Goal: Book appointment/travel/reservation

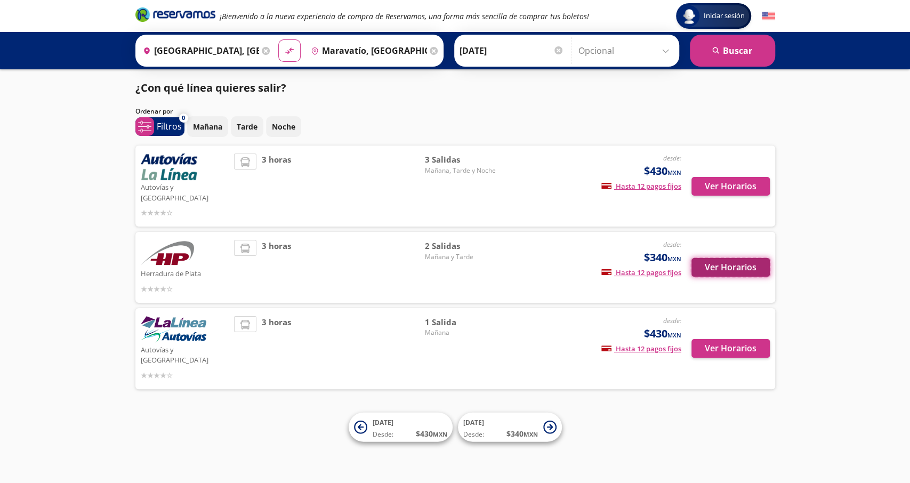
click at [730, 259] on button "Ver Horarios" at bounding box center [731, 267] width 78 height 19
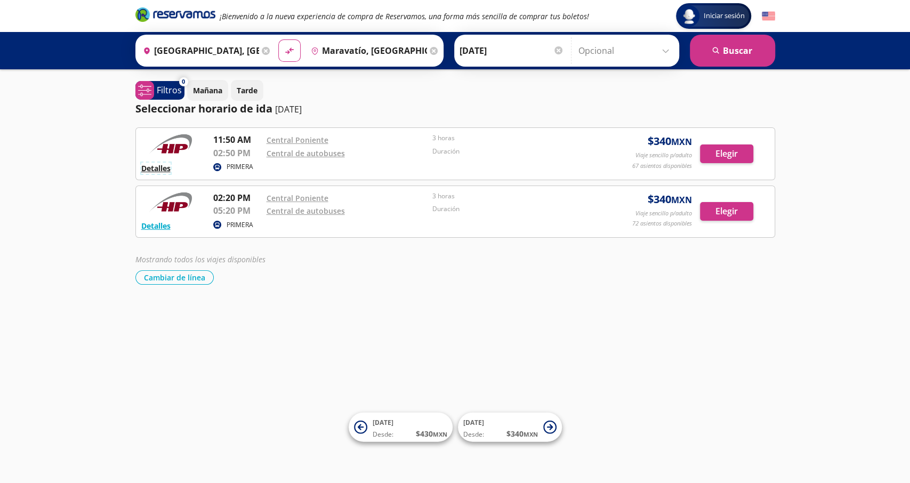
click at [162, 168] on button "Detalles" at bounding box center [155, 168] width 29 height 11
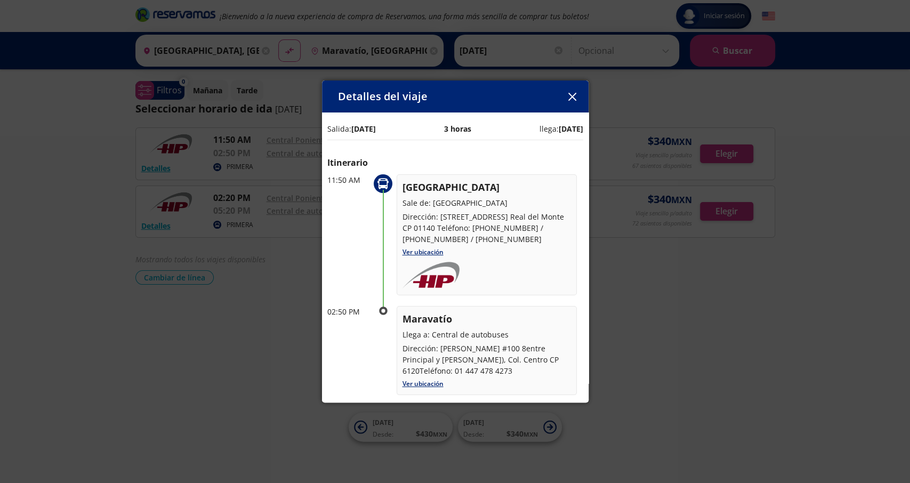
click at [574, 95] on icon "button" at bounding box center [572, 97] width 8 height 8
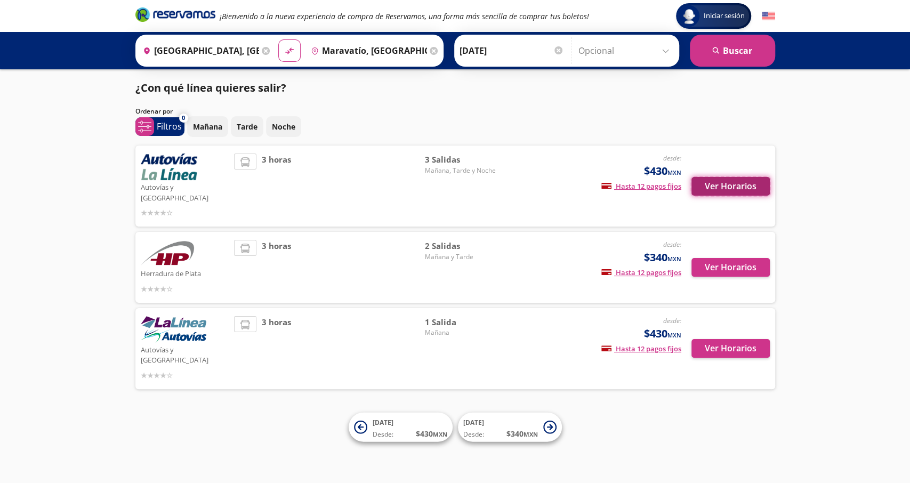
click at [730, 179] on button "Ver Horarios" at bounding box center [731, 186] width 78 height 19
click at [721, 339] on button "Ver Horarios" at bounding box center [731, 348] width 78 height 19
click at [413, 51] on input "Maravatío, Michoacán" at bounding box center [367, 50] width 121 height 27
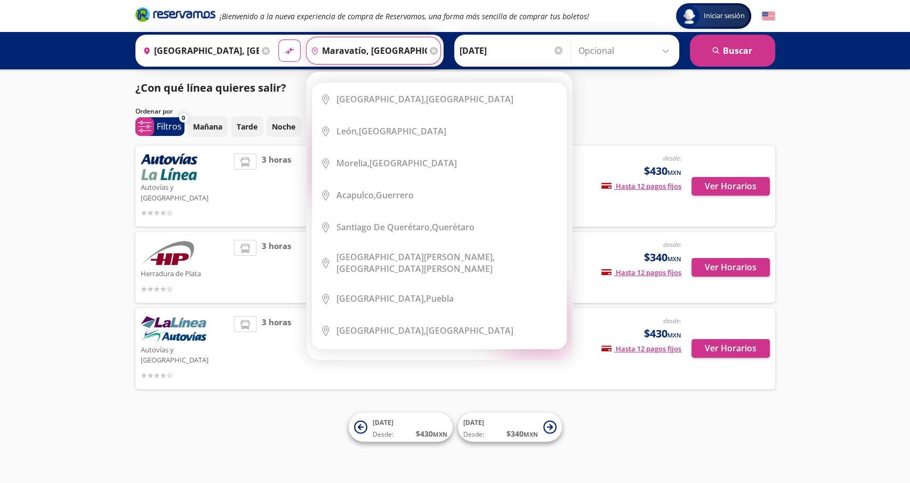
click at [430, 53] on icon at bounding box center [434, 51] width 8 height 8
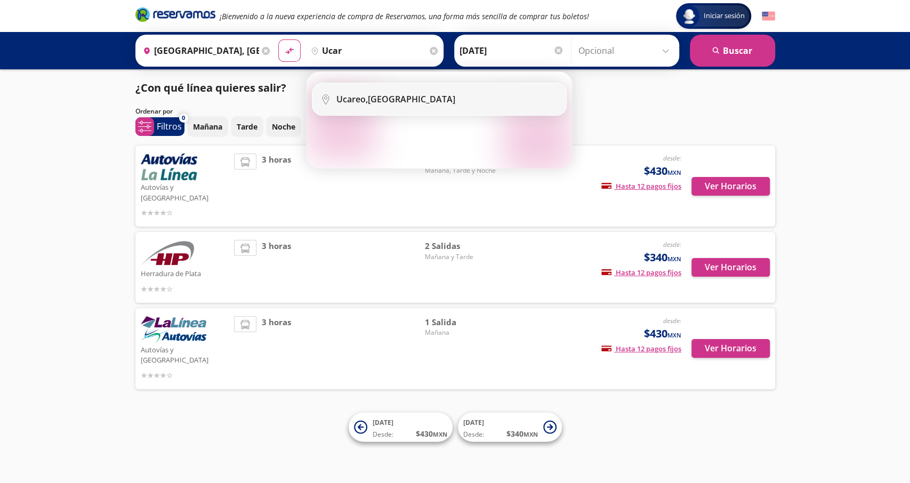
click at [372, 101] on div "Ucareo, Michoacán" at bounding box center [395, 99] width 119 height 12
type input "Ucareo, Michoacán"
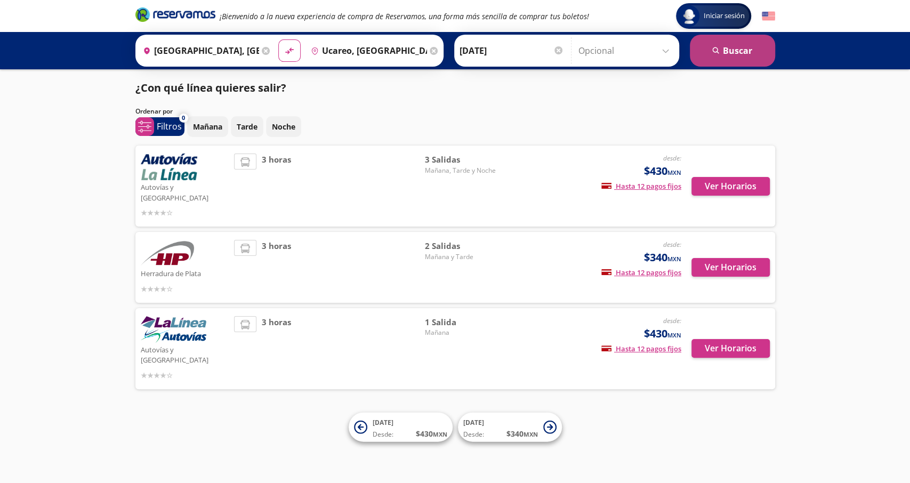
click at [724, 58] on button "search Buscar" at bounding box center [732, 51] width 85 height 32
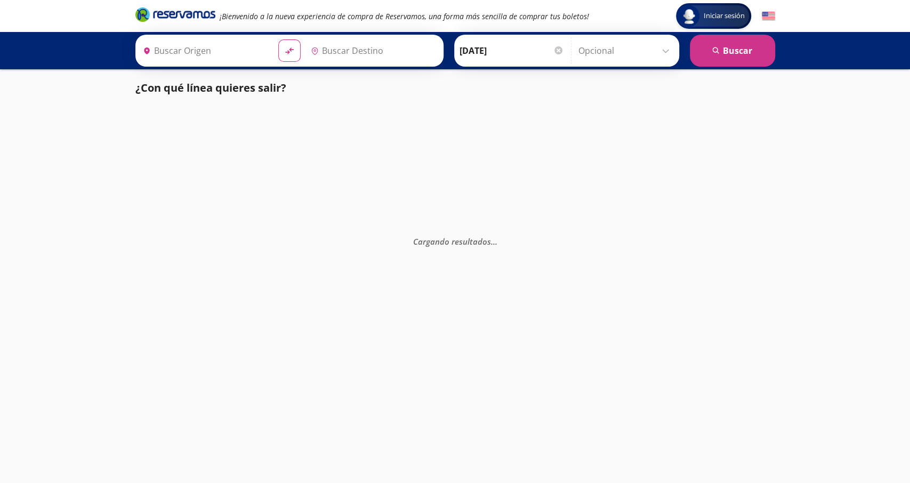
type input "Ucareo, Michoacán"
type input "[GEOGRAPHIC_DATA], [GEOGRAPHIC_DATA]"
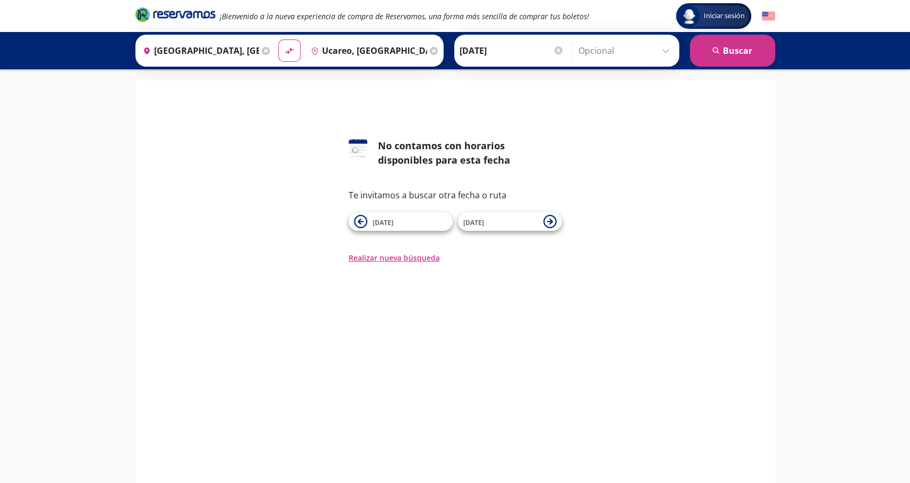
click at [430, 52] on icon at bounding box center [434, 51] width 8 height 8
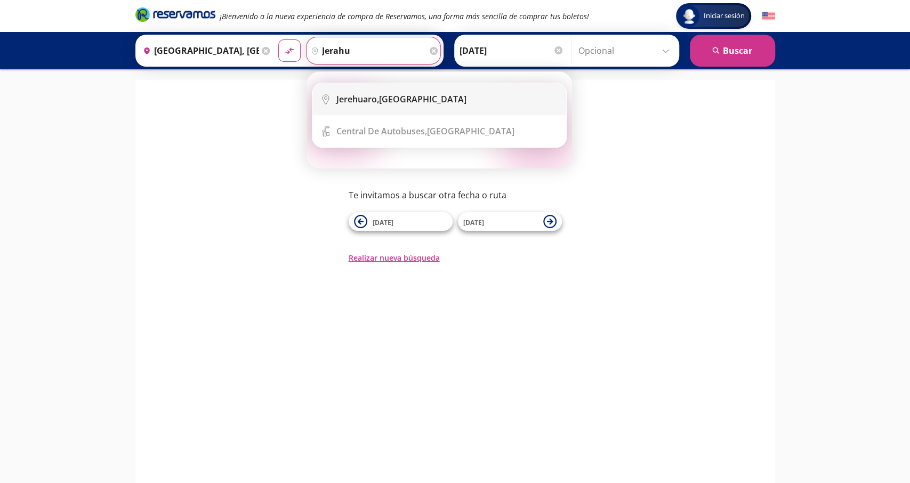
click at [387, 99] on div "Jerehuaro, Michoacán" at bounding box center [401, 99] width 130 height 12
type input "Jerehuaro, Michoacán"
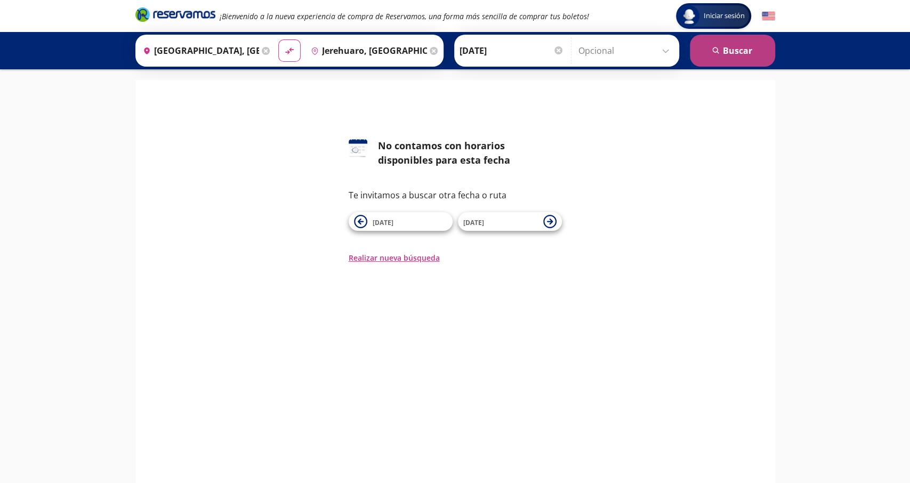
click at [734, 48] on button "search Buscar" at bounding box center [732, 51] width 85 height 32
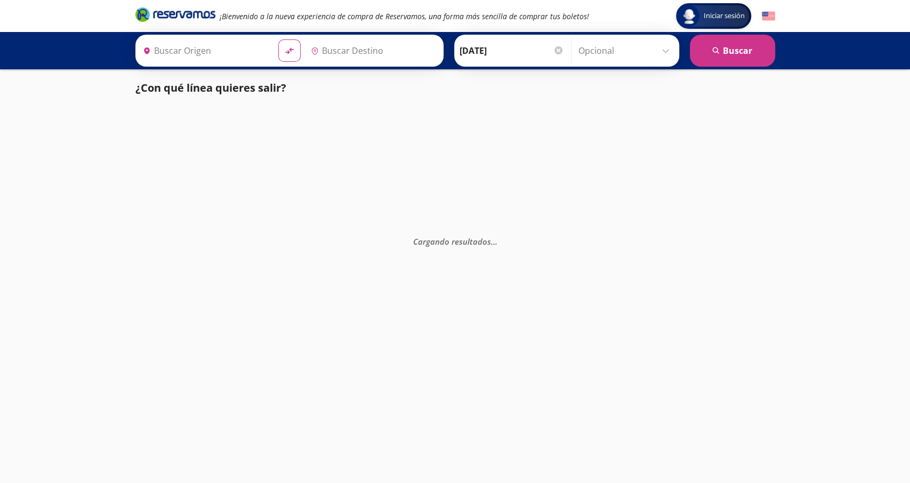
type input "Jerehuaro, Michoacán"
type input "[GEOGRAPHIC_DATA], [GEOGRAPHIC_DATA]"
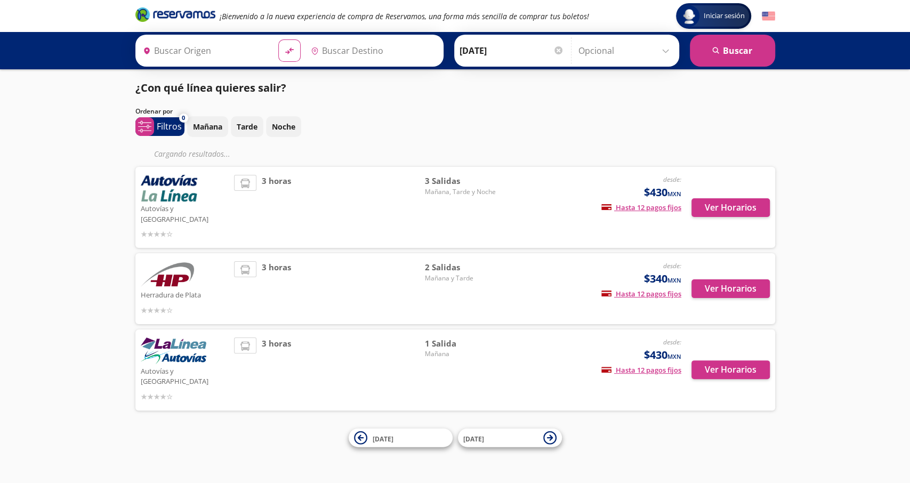
type input "Maravatío, Michoacán"
type input "[GEOGRAPHIC_DATA], [GEOGRAPHIC_DATA]"
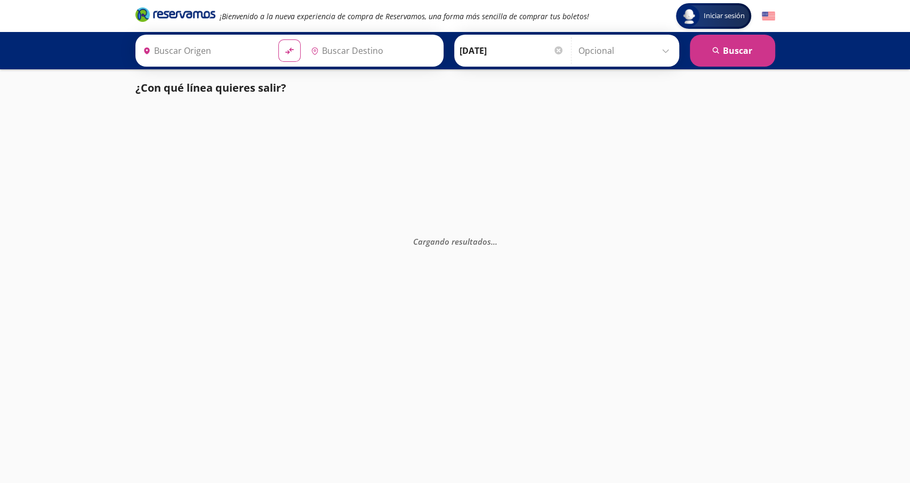
type input "[GEOGRAPHIC_DATA], [GEOGRAPHIC_DATA]"
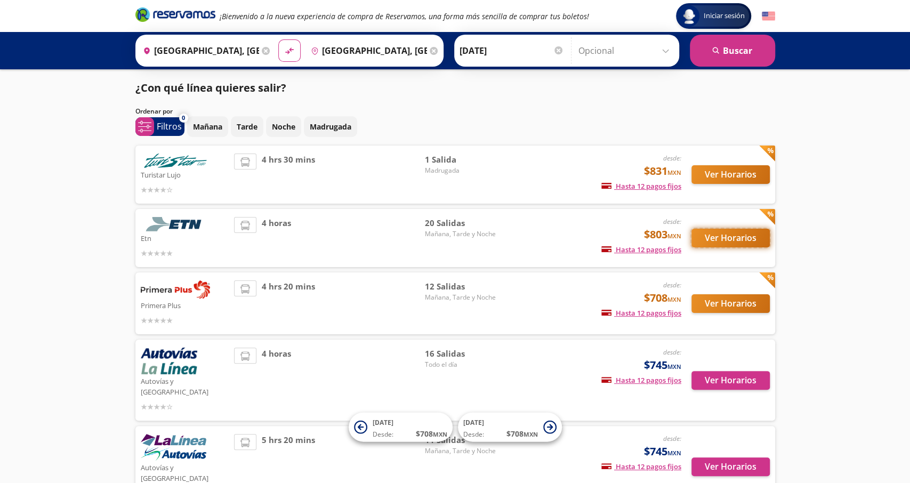
click at [734, 234] on button "Ver Horarios" at bounding box center [731, 238] width 78 height 19
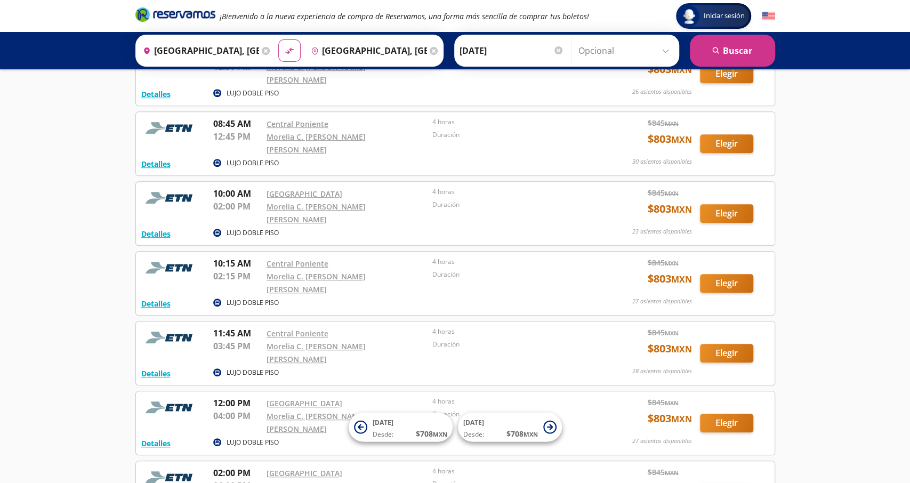
scroll to position [388, 0]
